Goal: Information Seeking & Learning: Find specific page/section

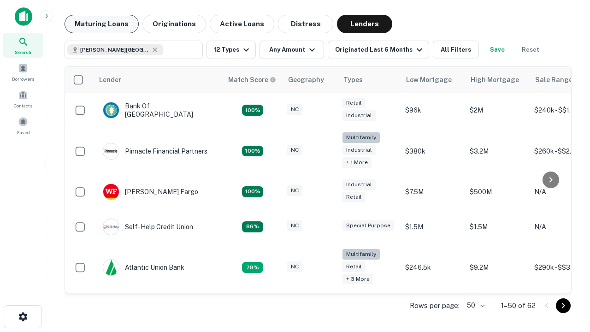
click at [101, 24] on button "Maturing Loans" at bounding box center [102, 24] width 74 height 18
